Goal: Task Accomplishment & Management: Complete application form

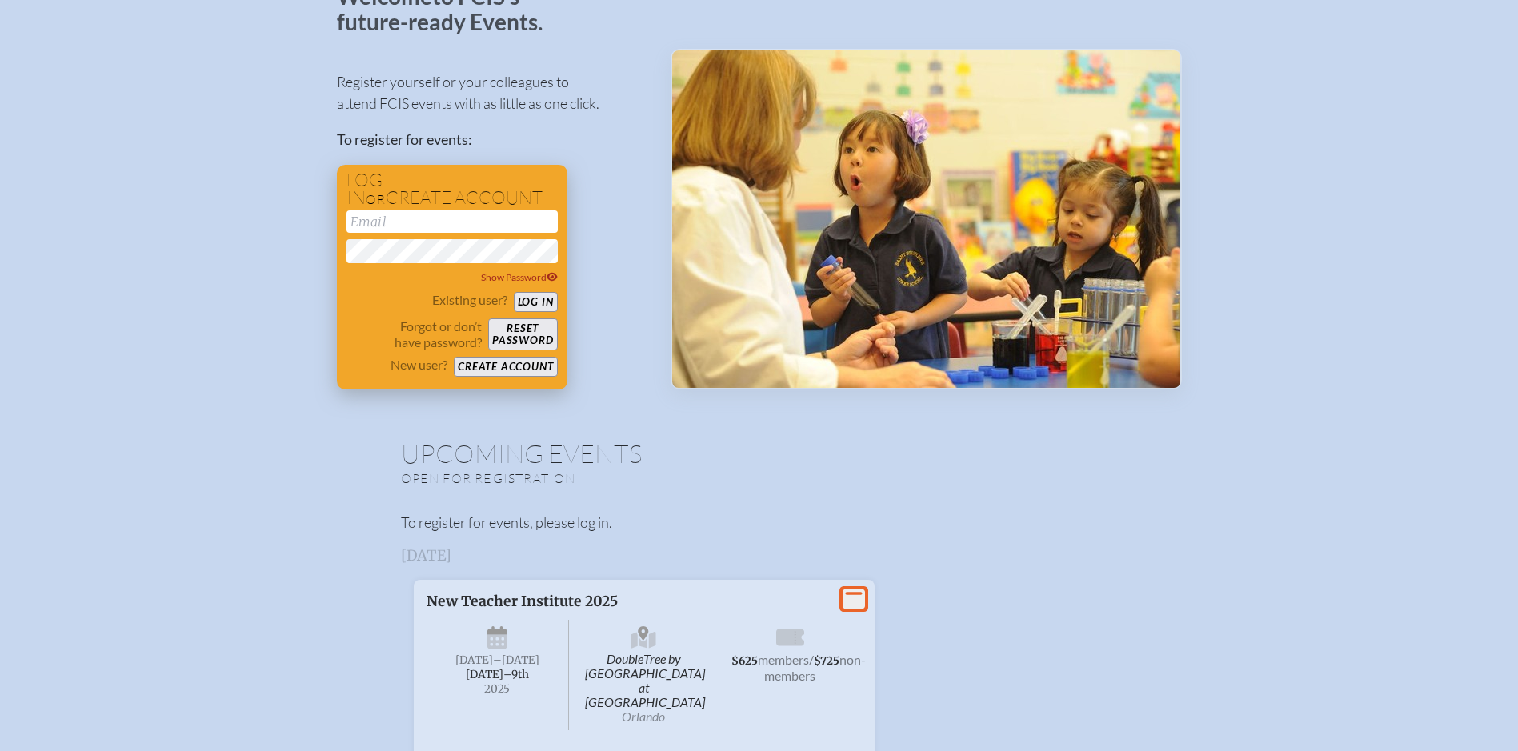
scroll to position [80, 0]
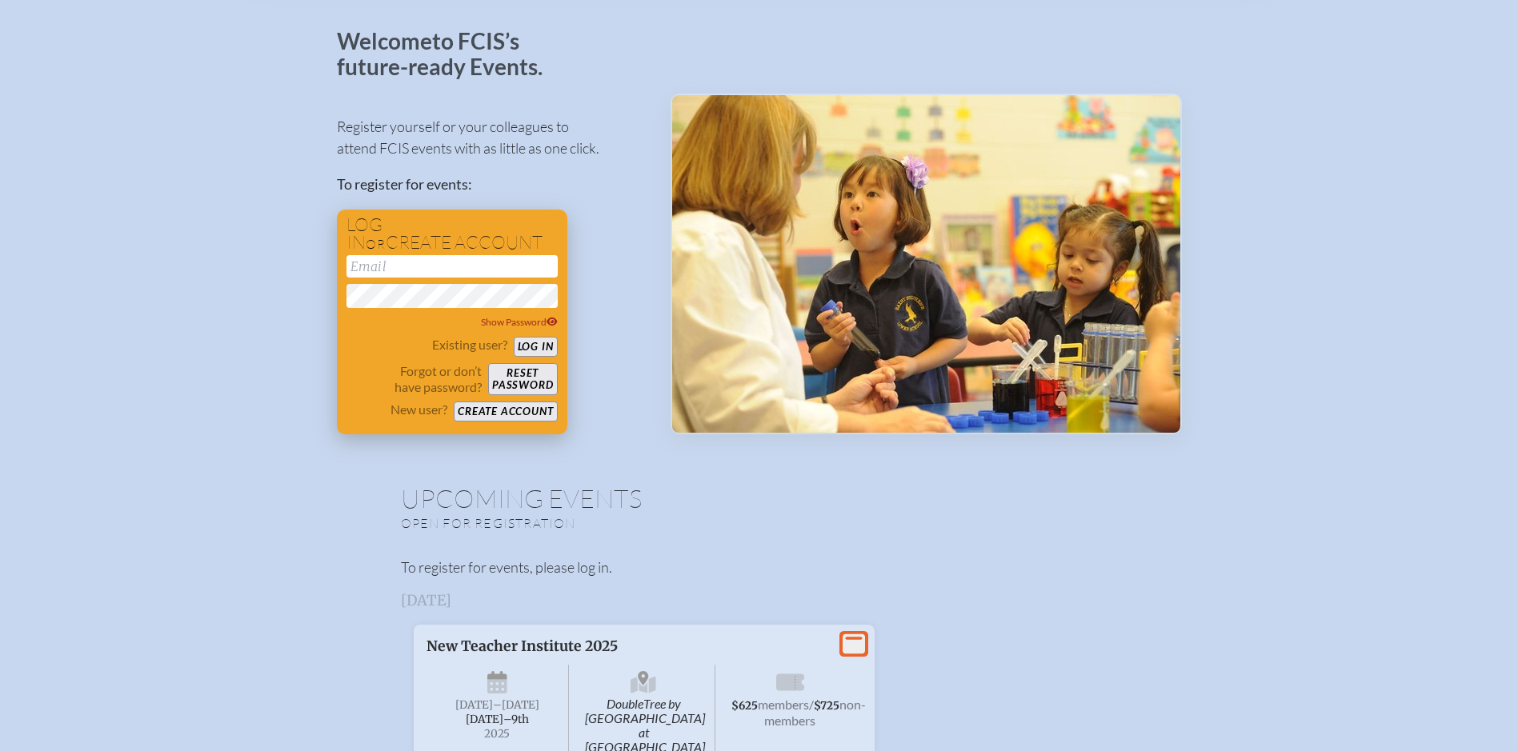
click at [540, 347] on button "Log in" at bounding box center [536, 347] width 44 height 20
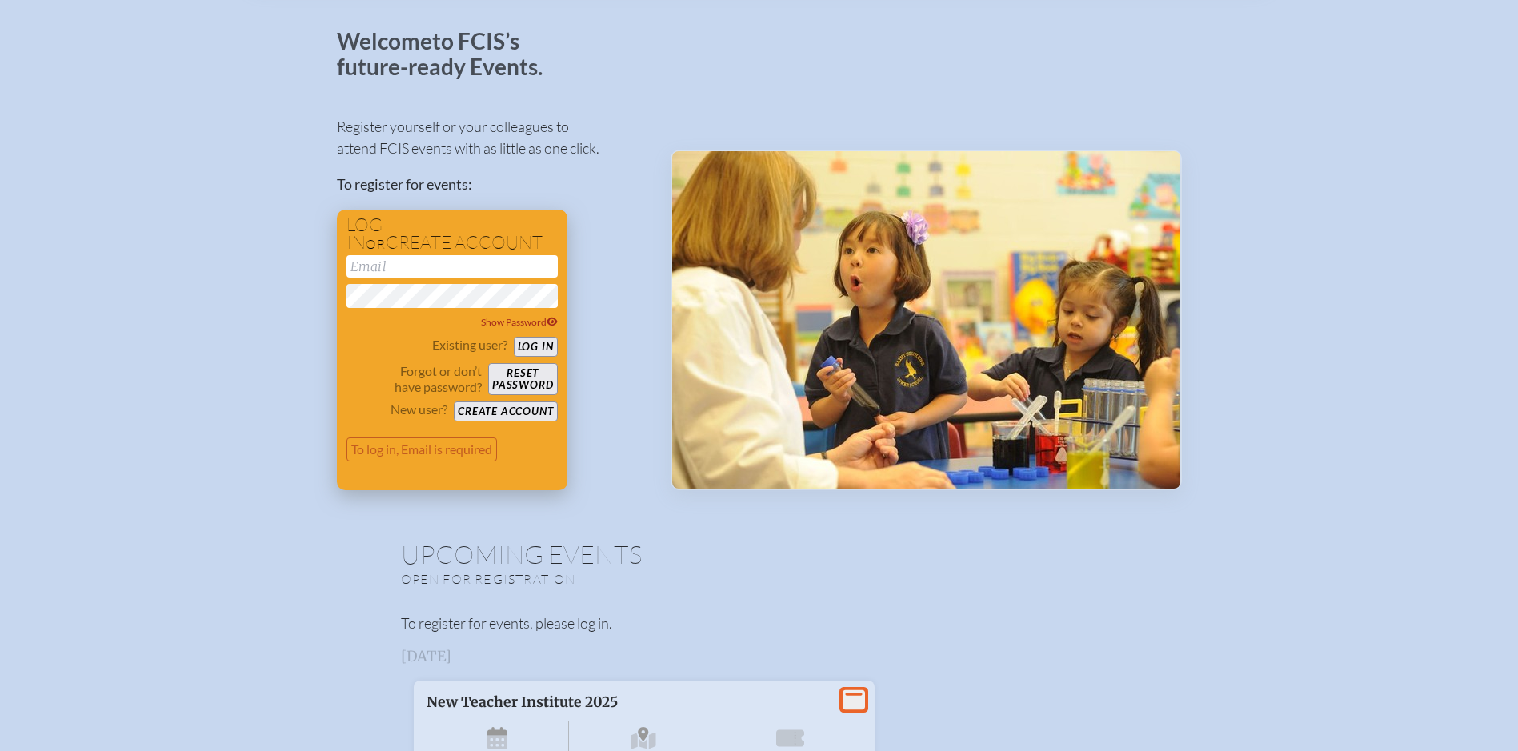
click at [438, 264] on input "email" at bounding box center [452, 266] width 211 height 22
type input "[EMAIL_ADDRESS][DOMAIN_NAME]"
click at [514, 337] on button "Log in" at bounding box center [536, 347] width 44 height 20
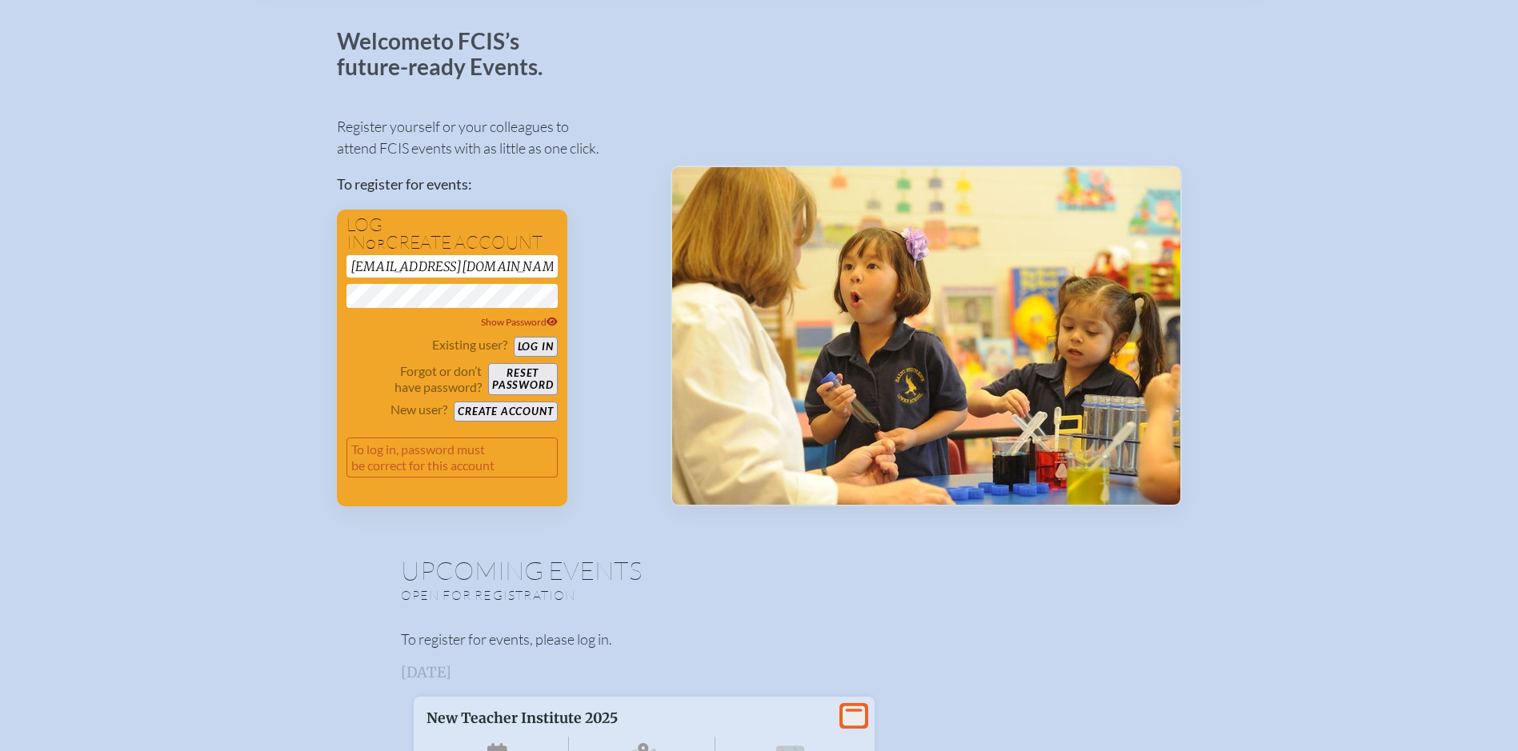
click at [514, 337] on button "Log in" at bounding box center [536, 347] width 44 height 20
click at [544, 384] on button "Reset password" at bounding box center [522, 379] width 69 height 32
click at [524, 422] on form "lsakkab@wcsmiami.org Show Password Existing user? Log in Forgot or don’t have p…" at bounding box center [452, 372] width 211 height 235
click at [525, 410] on button "Create account" at bounding box center [505, 412] width 103 height 20
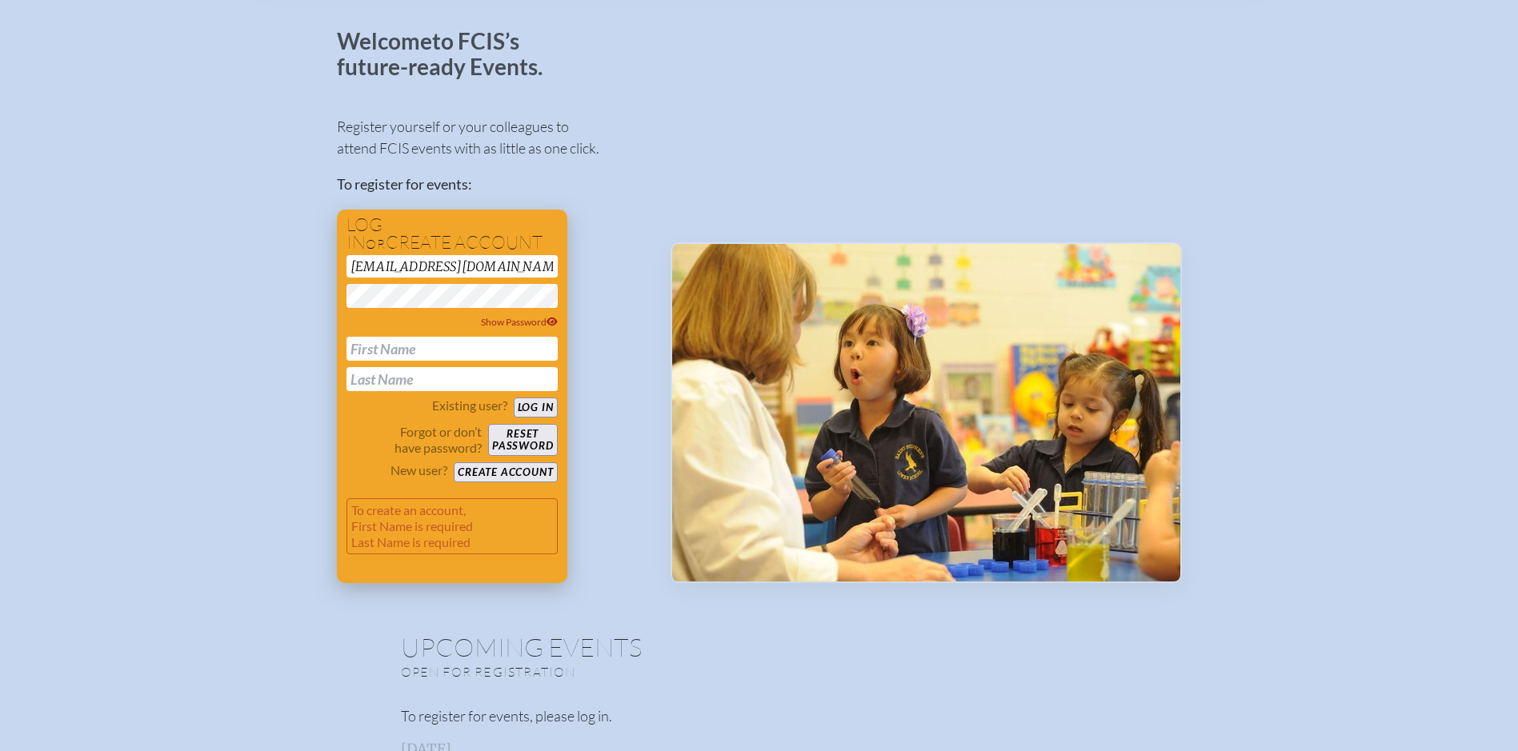
click at [516, 470] on button "Create account" at bounding box center [505, 473] width 103 height 20
click at [376, 351] on input "text" at bounding box center [452, 349] width 211 height 24
type input "[PERSON_NAME]"
type input "Sakkab"
click at [525, 476] on button "Create account" at bounding box center [505, 473] width 103 height 20
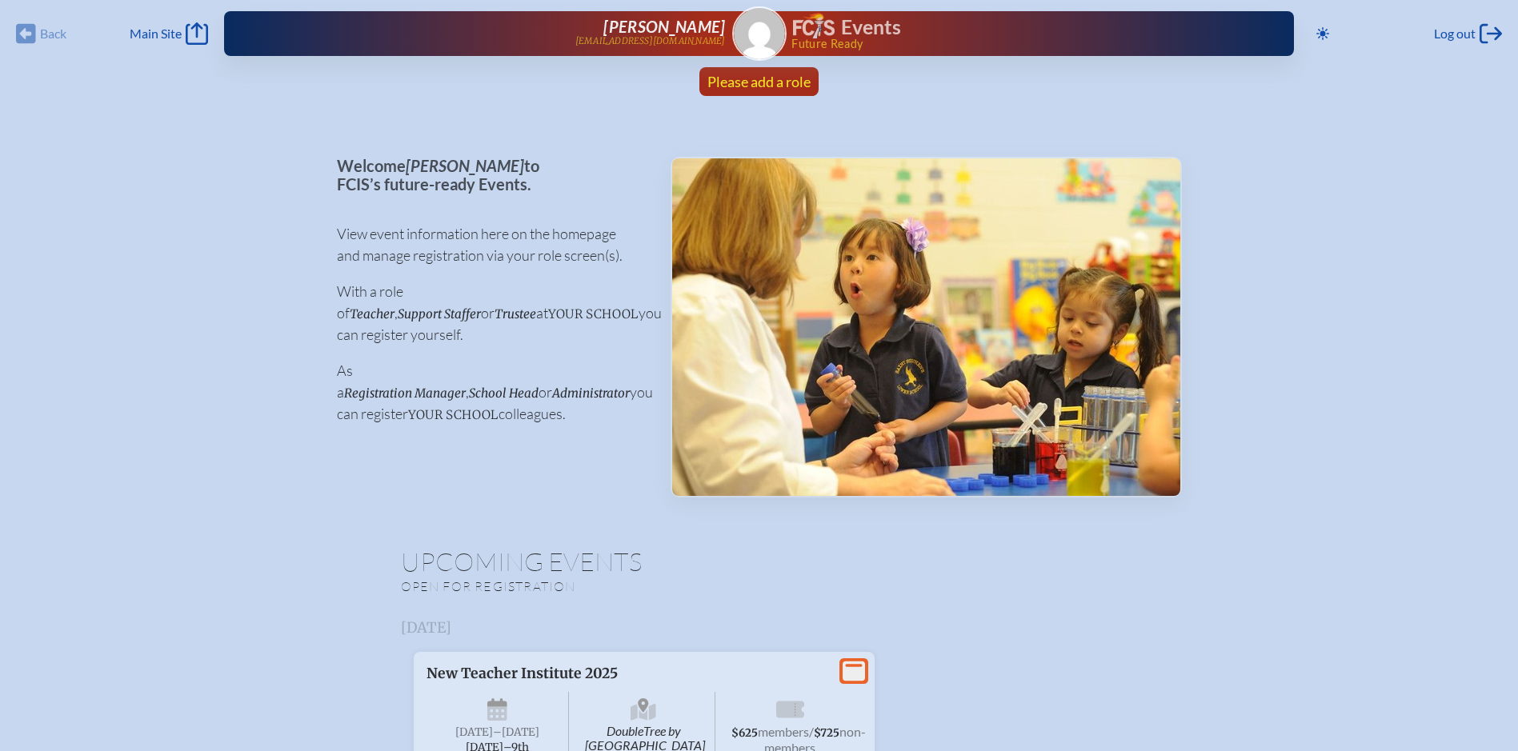
click at [761, 78] on span "Please add a role" at bounding box center [758, 82] width 103 height 18
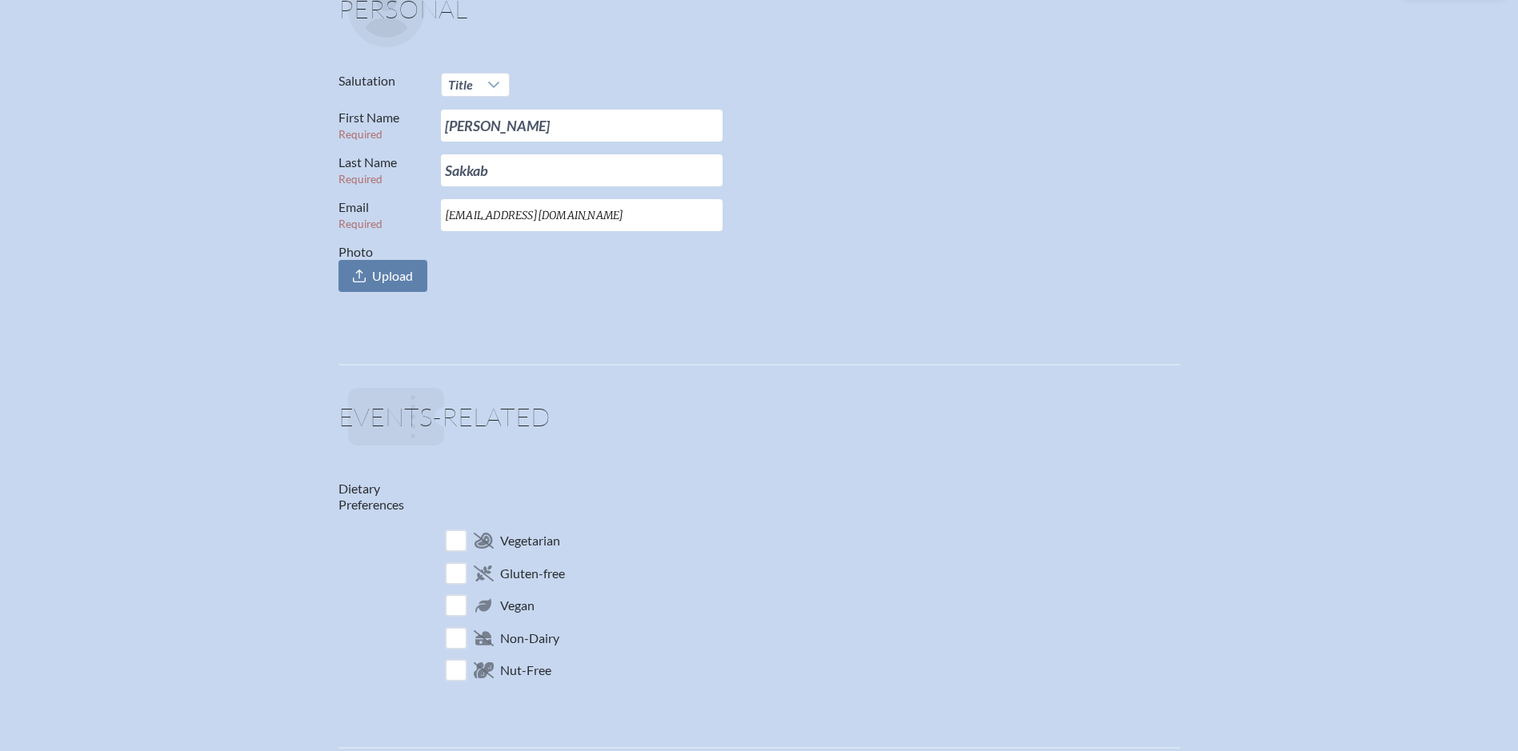
scroll to position [160, 0]
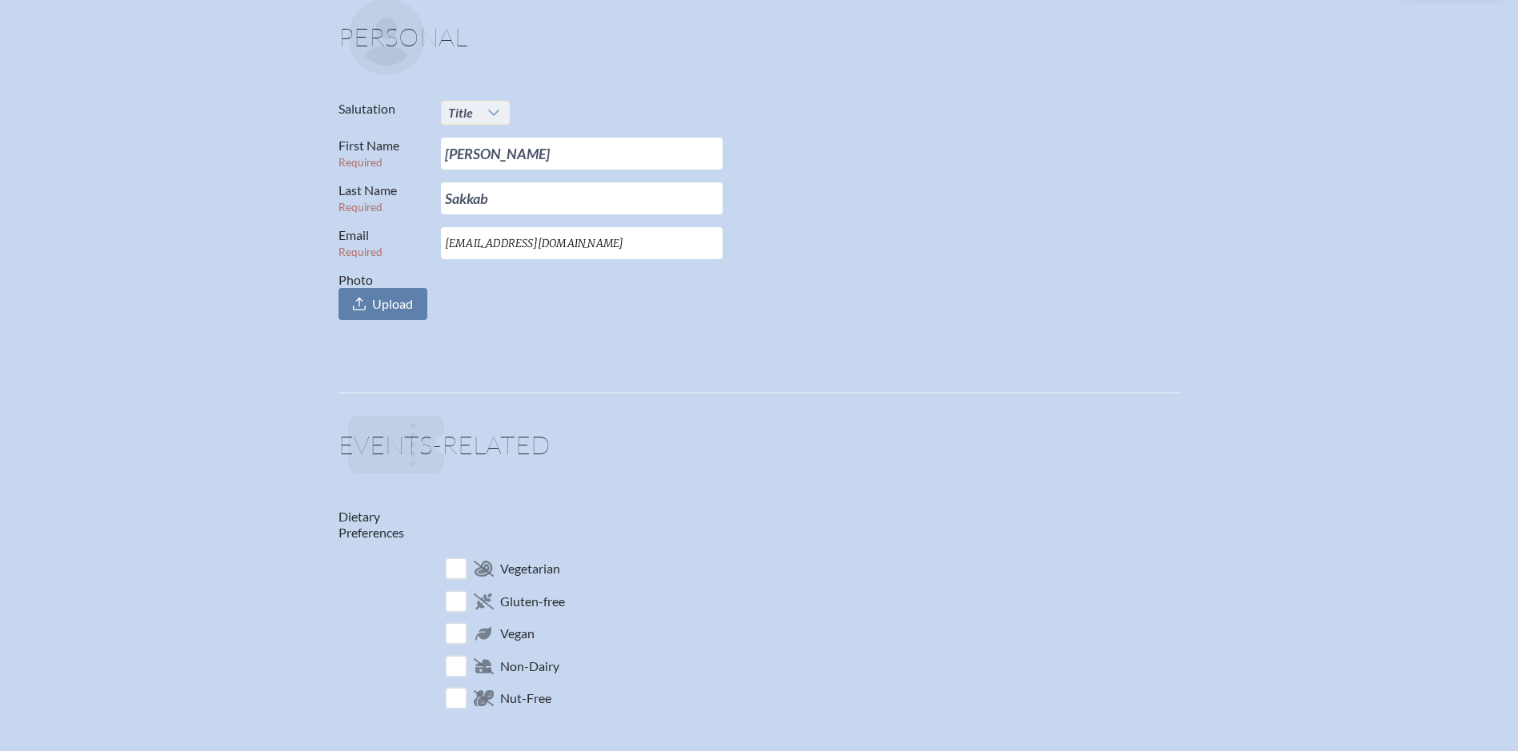
click at [492, 113] on icon at bounding box center [493, 112] width 13 height 13
click at [474, 161] on li "Mrs." at bounding box center [475, 165] width 69 height 22
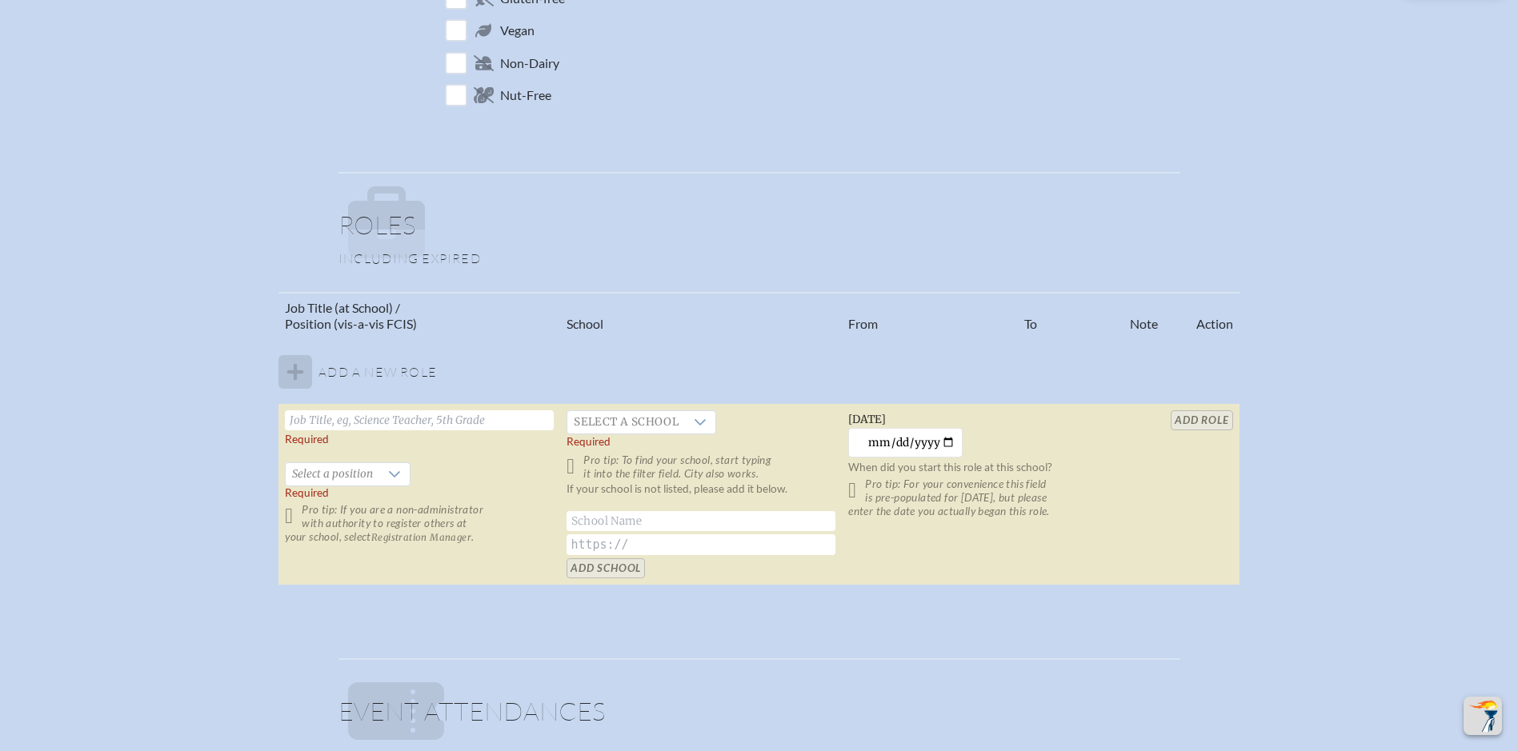
scroll to position [800, 0]
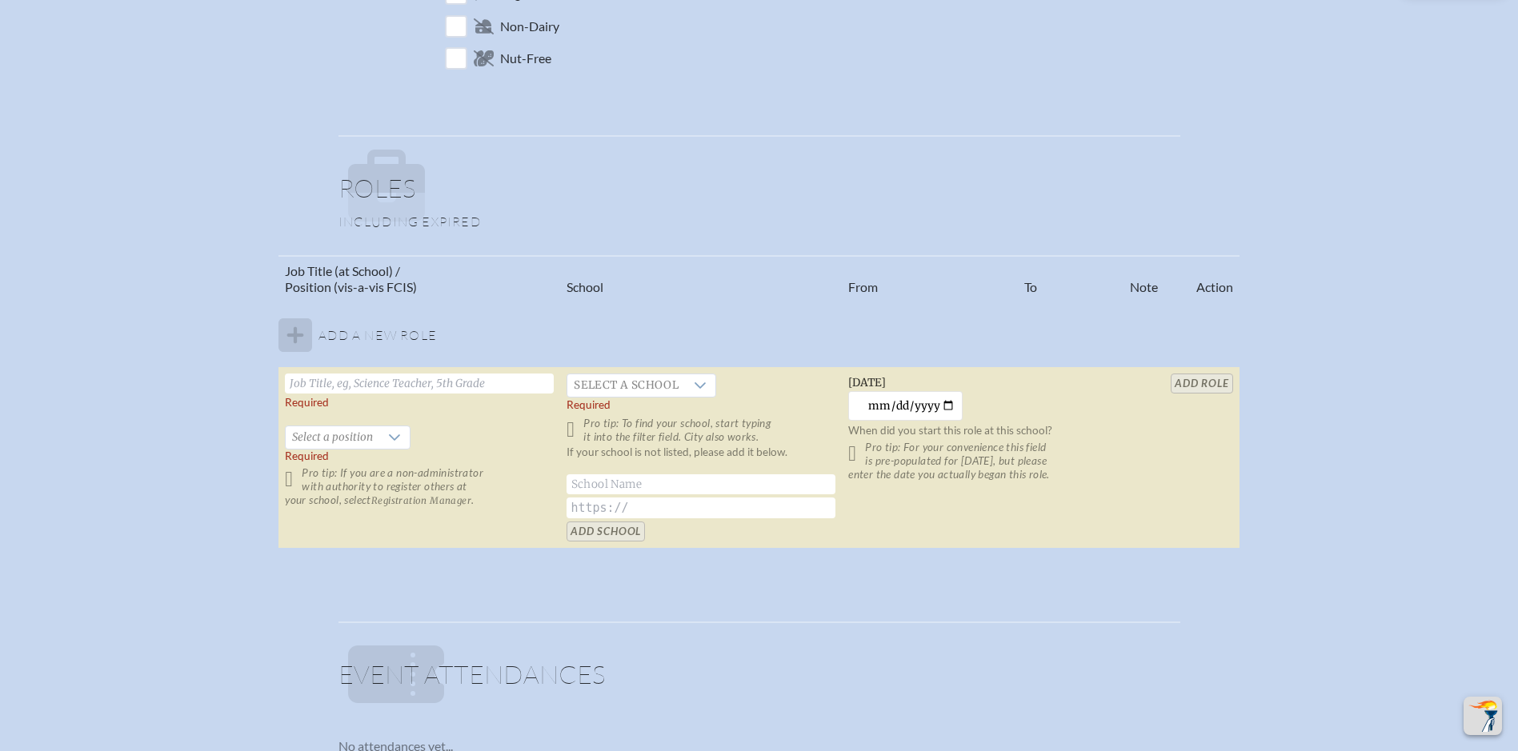
click at [305, 332] on tbody "Add a new role Required   Select a position Required Pro tip: If you are a non-…" at bounding box center [758, 425] width 960 height 246
click at [299, 332] on tbody "Add a new role Required   Select a position Required Pro tip: If you are a non-…" at bounding box center [758, 425] width 960 height 246
click at [338, 442] on span "Select a position" at bounding box center [333, 438] width 94 height 22
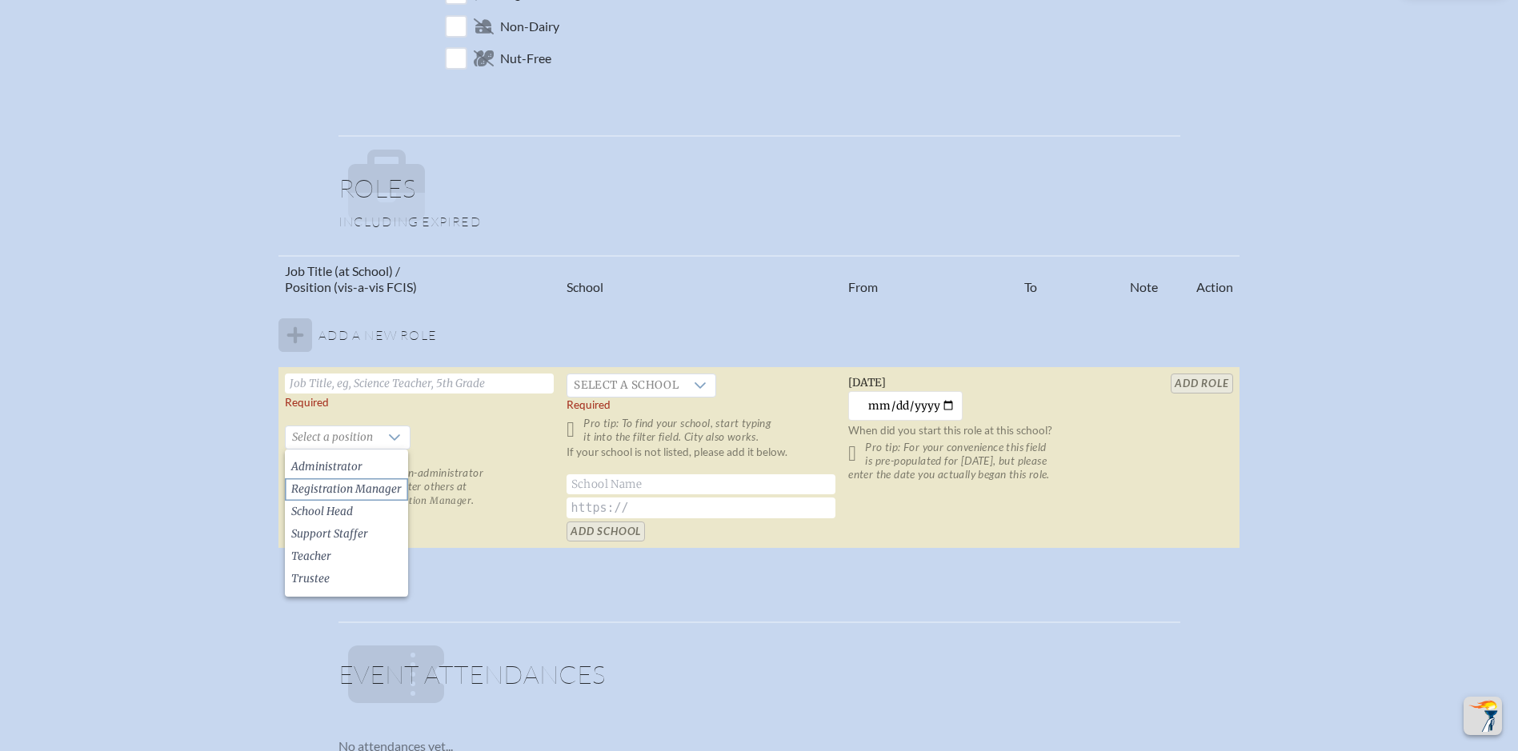
click at [323, 487] on span "Registration Manager" at bounding box center [346, 490] width 110 height 16
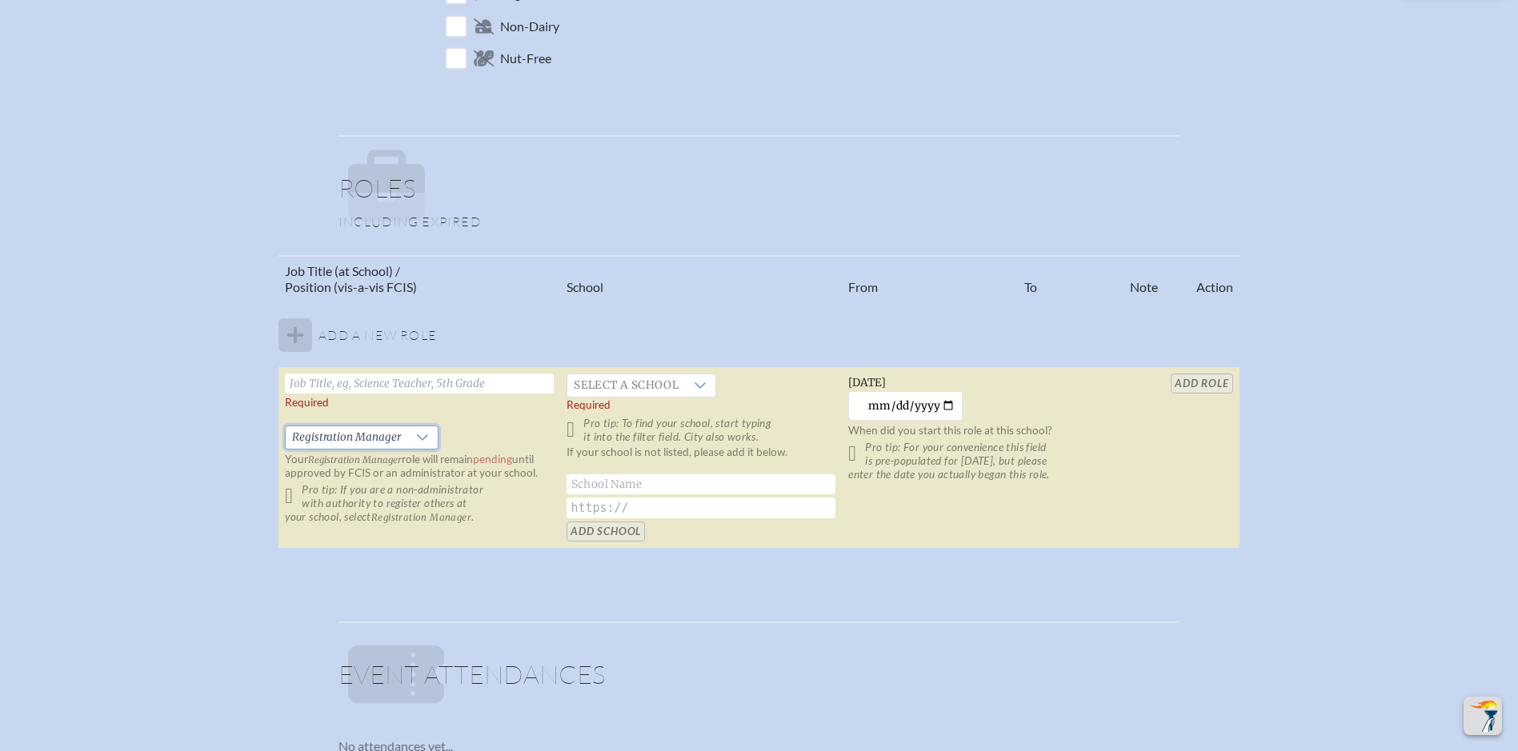
click at [516, 387] on input "text" at bounding box center [419, 384] width 269 height 20
type input "Director of Operations"
click at [698, 383] on icon at bounding box center [700, 385] width 13 height 13
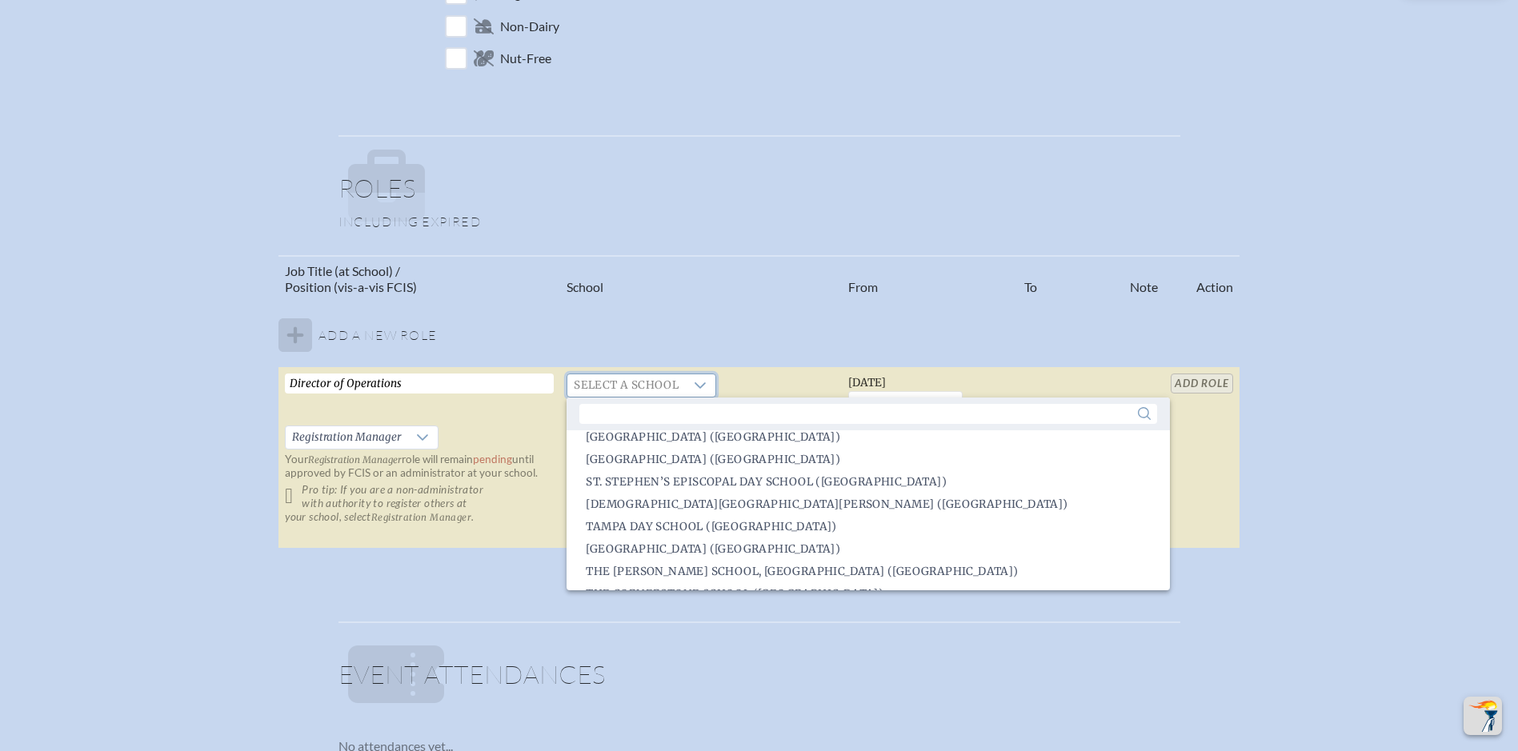
scroll to position [3550, 0]
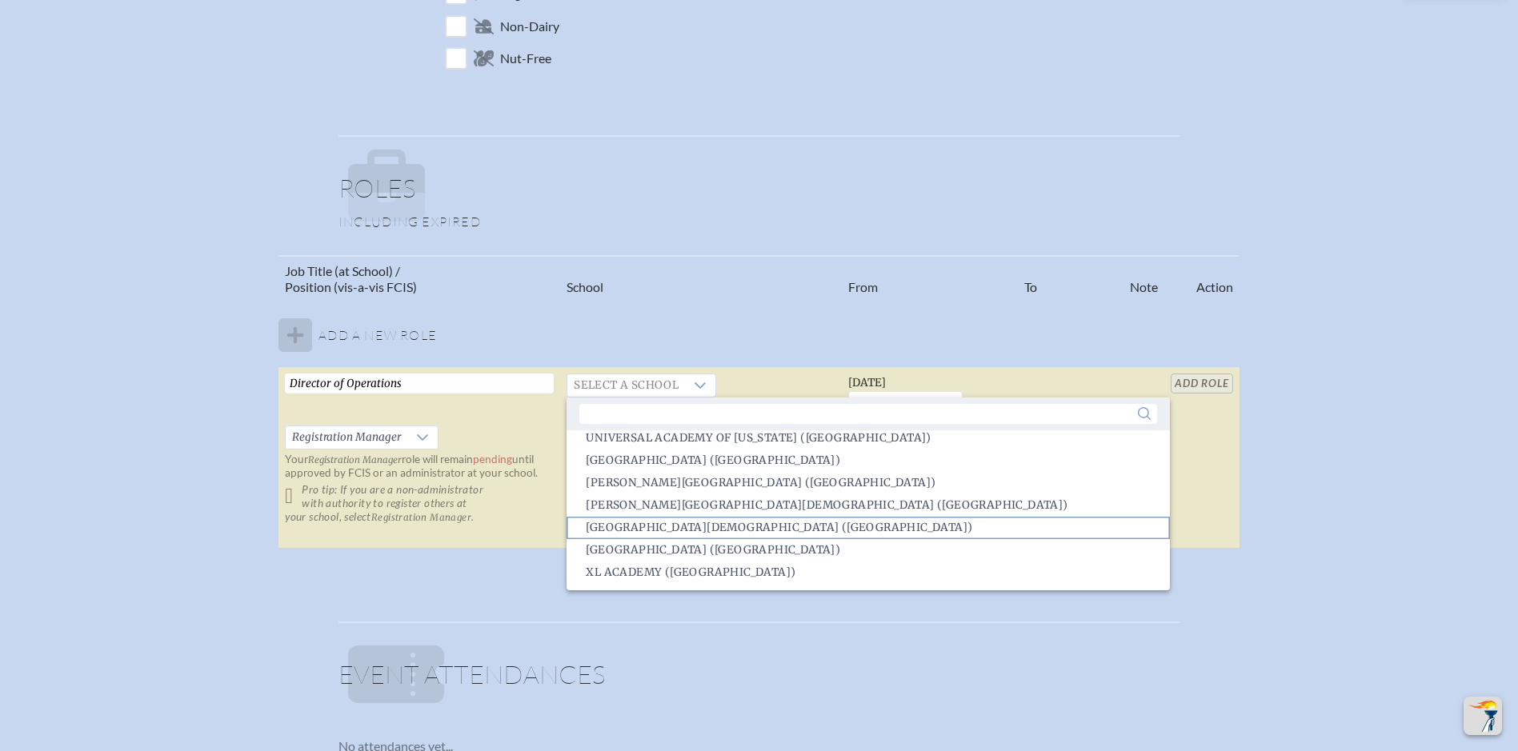
click at [731, 530] on span "[GEOGRAPHIC_DATA][DEMOGRAPHIC_DATA] ([GEOGRAPHIC_DATA])" at bounding box center [779, 528] width 387 height 16
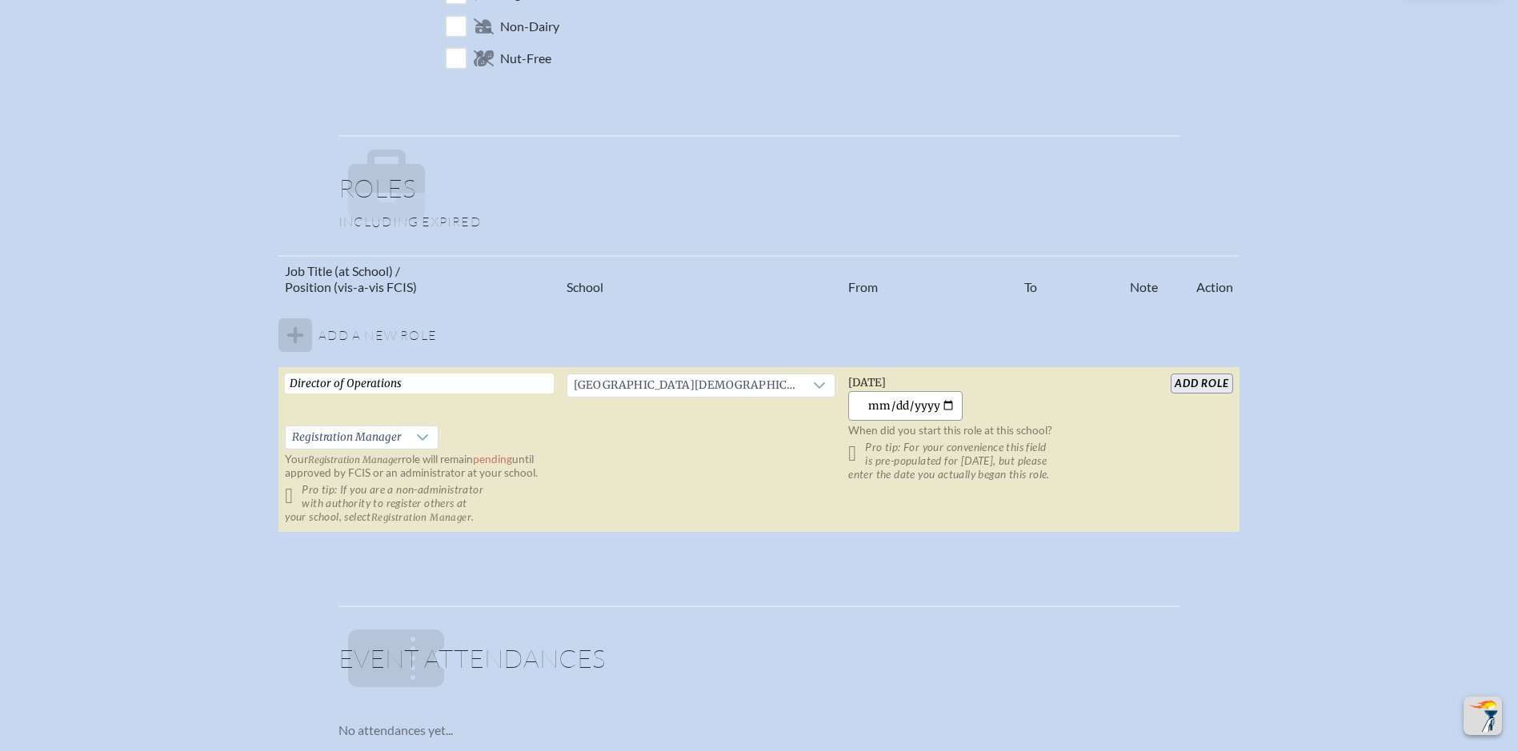
click at [944, 405] on input "[DATE]" at bounding box center [905, 406] width 114 height 30
click at [910, 409] on input "[DATE]" at bounding box center [905, 406] width 114 height 30
click at [906, 406] on input "[DATE]" at bounding box center [905, 406] width 114 height 30
type input "[DATE]"
click at [1042, 447] on p "Pro tip: For your convenience this field is pre-populated for [DATE], but pleas…" at bounding box center [982, 461] width 269 height 41
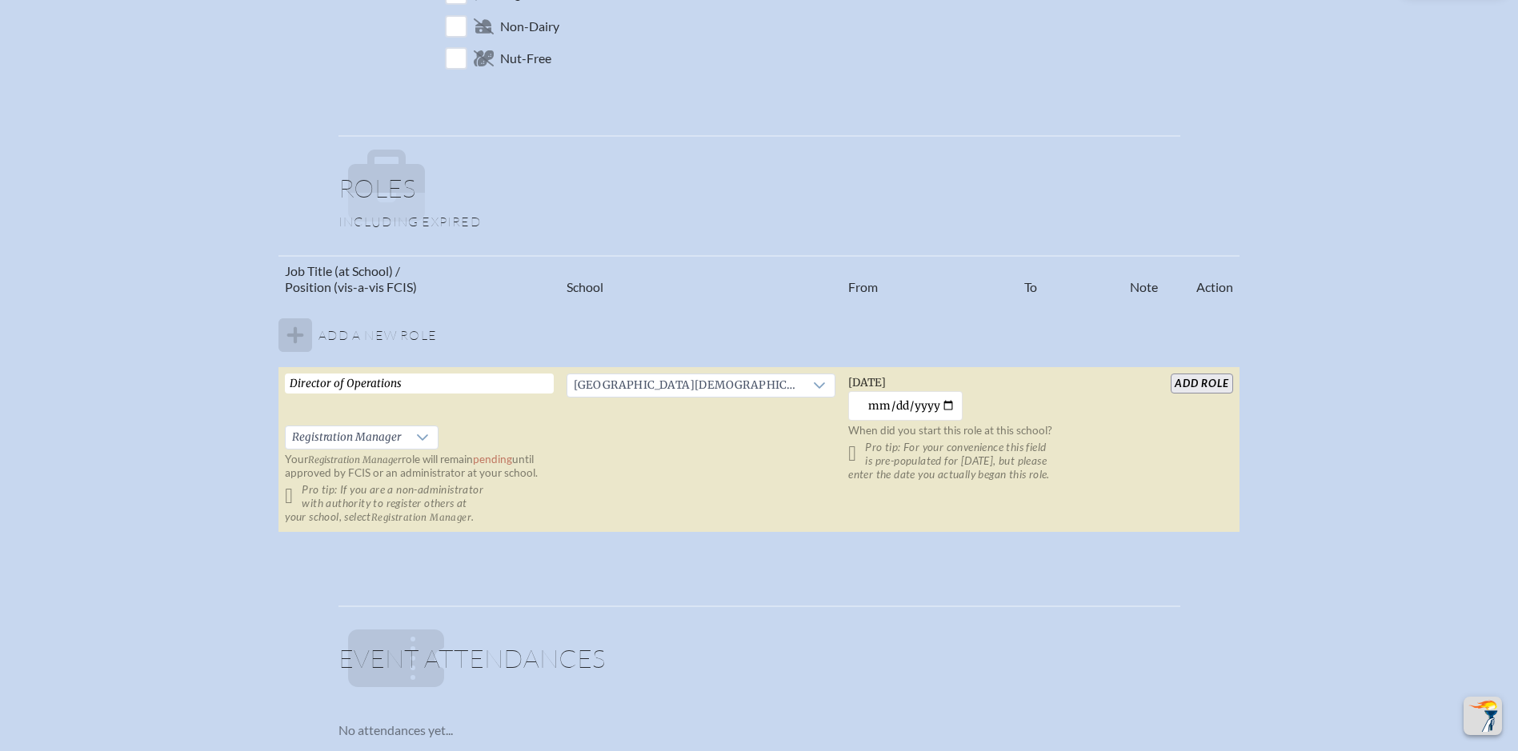
click at [1208, 379] on input "add Role" at bounding box center [1202, 384] width 62 height 20
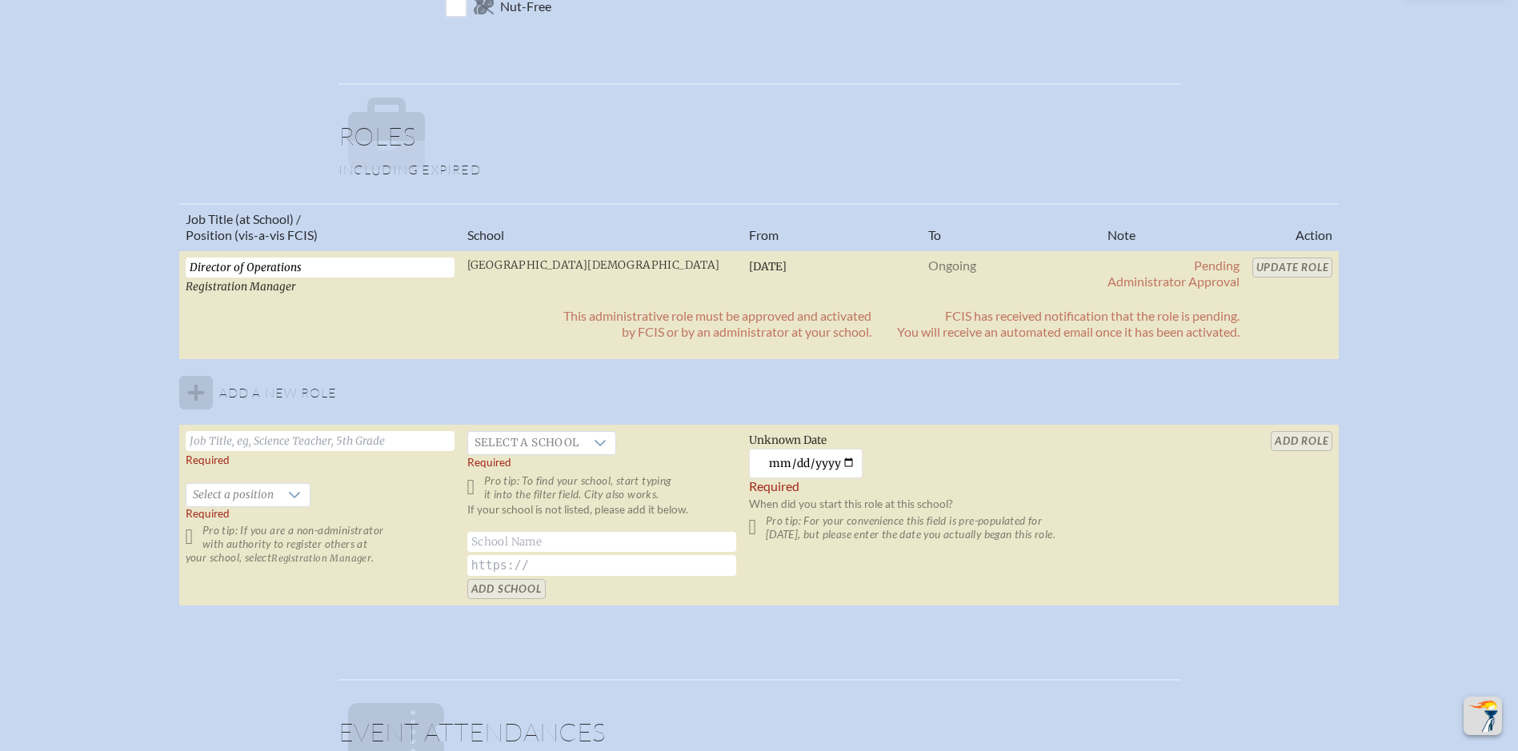
scroll to position [880, 0]
